Goal: Information Seeking & Learning: Find specific fact

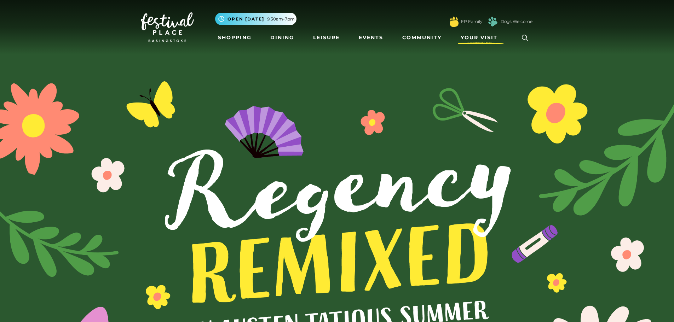
click at [465, 36] on span "Your Visit" at bounding box center [478, 37] width 37 height 7
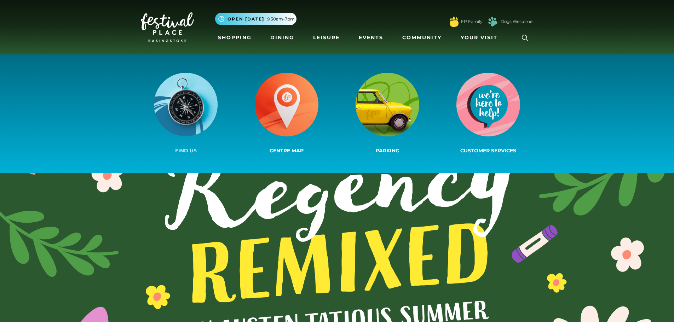
click at [166, 119] on img at bounding box center [186, 105] width 64 height 64
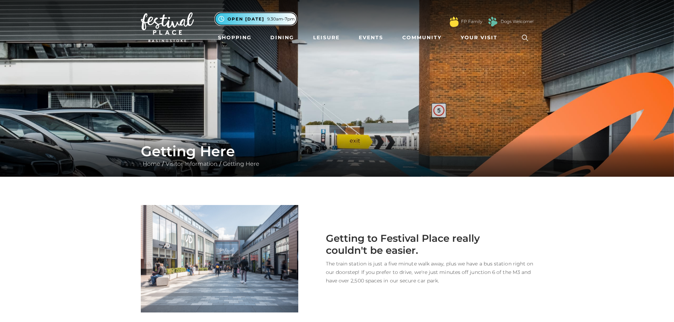
click at [261, 21] on span "Open [DATE]" at bounding box center [245, 19] width 37 height 6
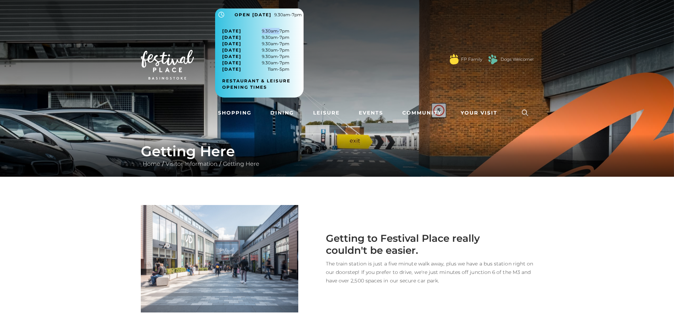
drag, startPoint x: 278, startPoint y: 31, endPoint x: 293, endPoint y: 31, distance: 15.6
click at [293, 31] on div "[DATE] 9.30am-7pm [DATE] 9.30am-7pm [DATE] 9.30am-7pm [DATE] 9.30am-7pm [DATE] …" at bounding box center [259, 59] width 88 height 77
click at [285, 33] on span "[DATE] 9.30am-7pm" at bounding box center [255, 31] width 67 height 6
drag, startPoint x: 278, startPoint y: 36, endPoint x: 289, endPoint y: 36, distance: 11.3
click at [289, 36] on span "[DATE] 9.30am-7pm" at bounding box center [255, 37] width 67 height 6
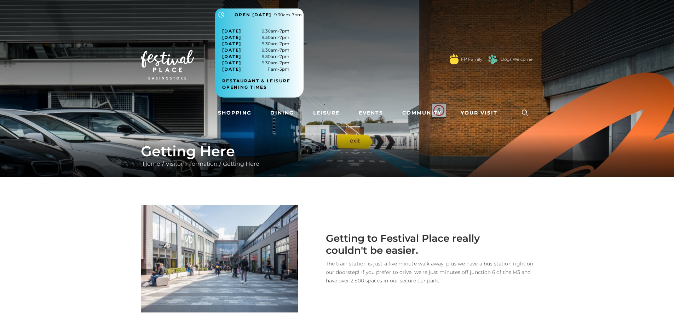
click at [290, 36] on div "[DATE] 9.30am-7pm [DATE] 9.30am-7pm [DATE] 9.30am-7pm [DATE] 9.30am-7pm [DATE] …" at bounding box center [259, 59] width 88 height 77
click at [284, 38] on span "[DATE] 9.30am-7pm" at bounding box center [255, 37] width 67 height 6
click at [281, 36] on span "[DATE] 9.30am-7pm" at bounding box center [255, 37] width 67 height 6
